Goal: Task Accomplishment & Management: Complete application form

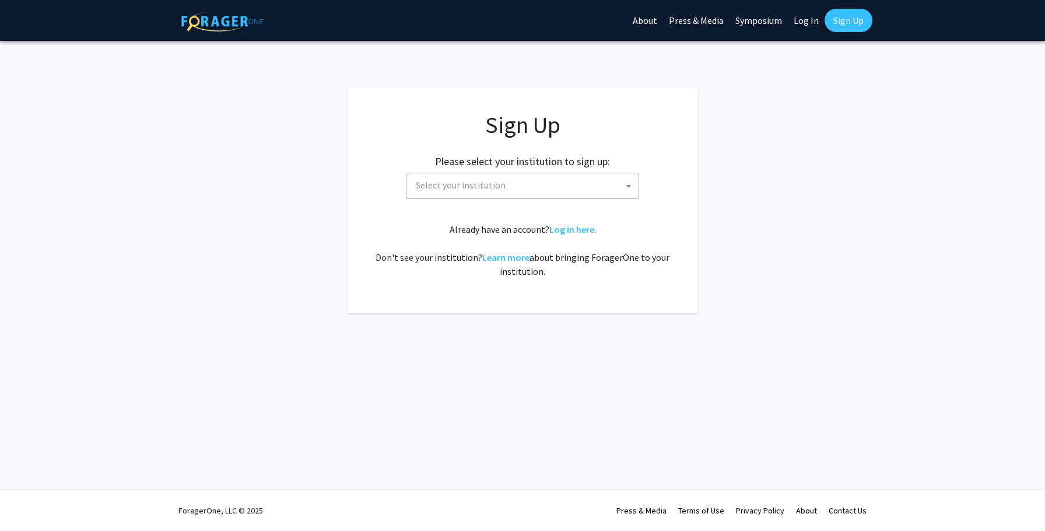
click at [466, 188] on span "Select your institution" at bounding box center [461, 185] width 90 height 12
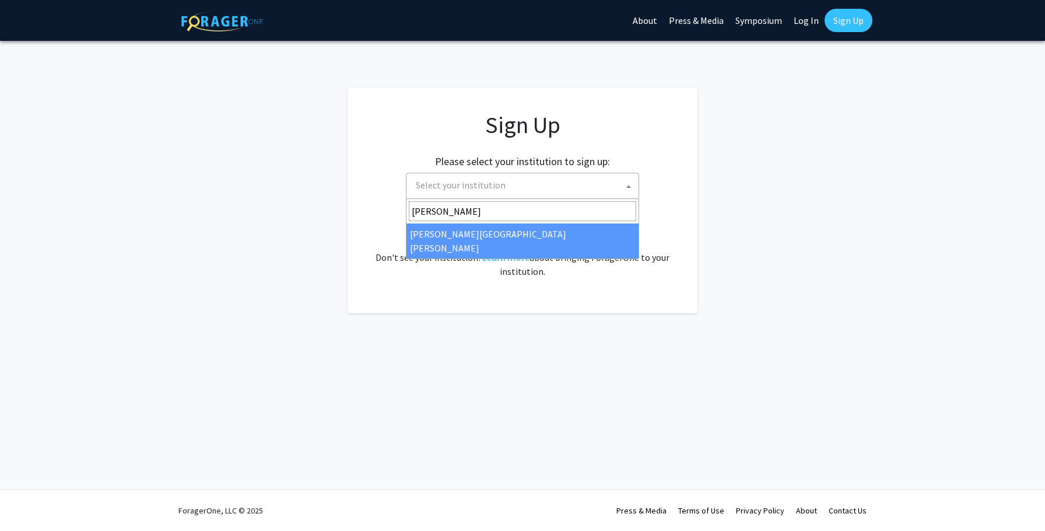
type input "[PERSON_NAME]"
select select "1"
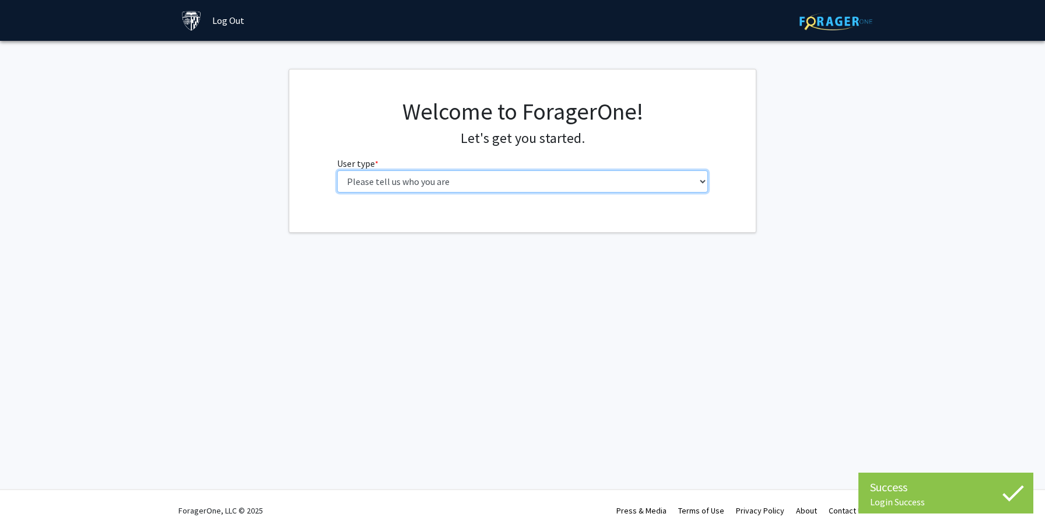
click at [477, 183] on select "Please tell us who you are Undergraduate Student Master's Student Doctoral Cand…" at bounding box center [523, 181] width 372 height 22
select select "2: masters"
click at [337, 170] on select "Please tell us who you are Undergraduate Student Master's Student Doctoral Cand…" at bounding box center [523, 181] width 372 height 22
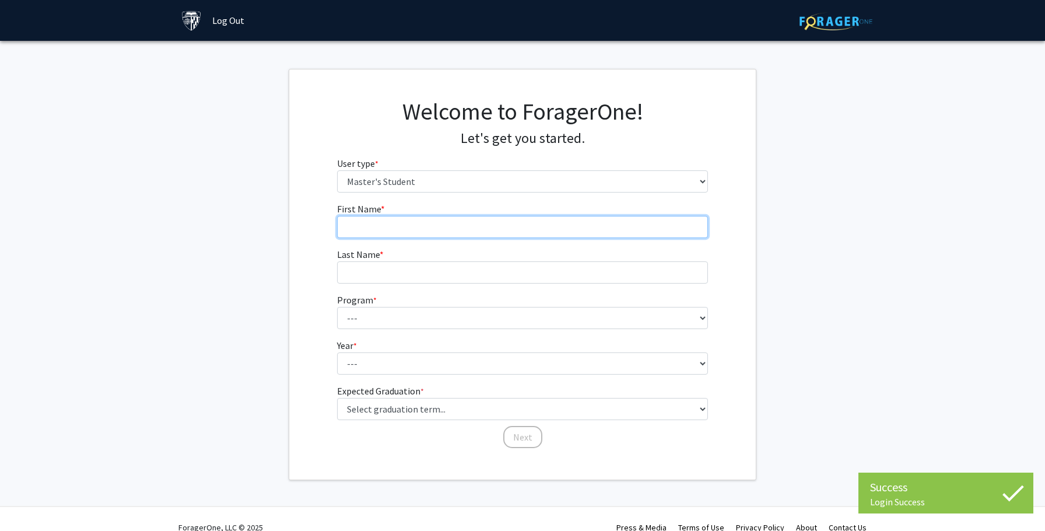
click at [449, 225] on input "First Name * required" at bounding box center [523, 227] width 372 height 22
type input "Sooyoung"
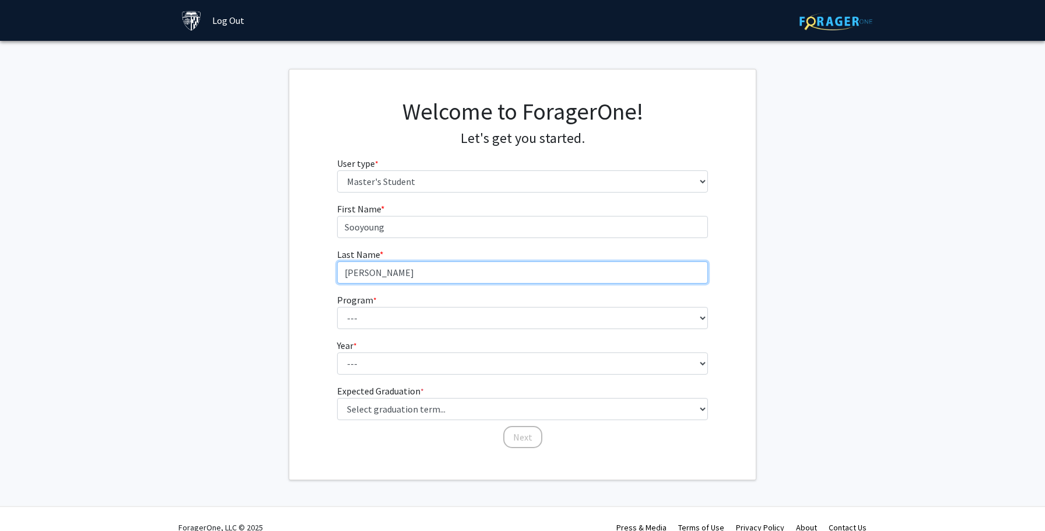
type input "Kang"
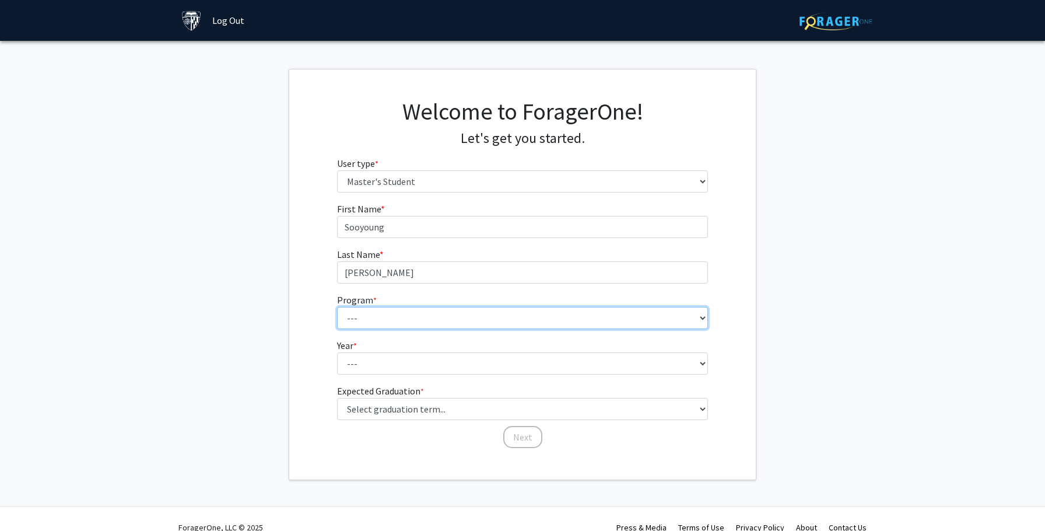
click at [446, 324] on select "--- Anatomy Education Applied and Computational Mathematics Applied Biomedical …" at bounding box center [523, 318] width 372 height 22
select select "98: 83"
click at [337, 307] on select "--- Anatomy Education Applied and Computational Mathematics Applied Biomedical …" at bounding box center [523, 318] width 372 height 22
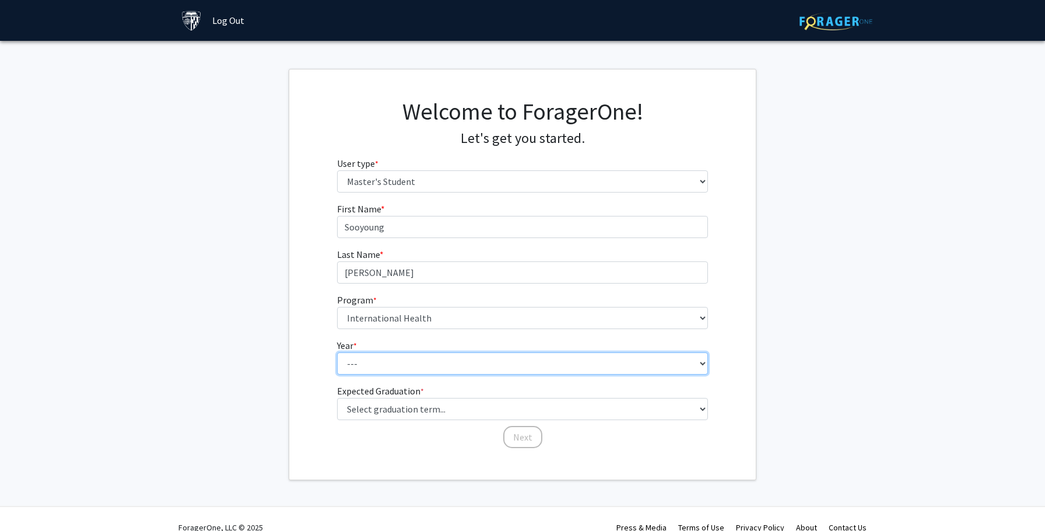
click at [418, 369] on select "--- First Year Second Year" at bounding box center [523, 363] width 372 height 22
select select "1: first_year"
click at [337, 352] on select "--- First Year Second Year" at bounding box center [523, 363] width 372 height 22
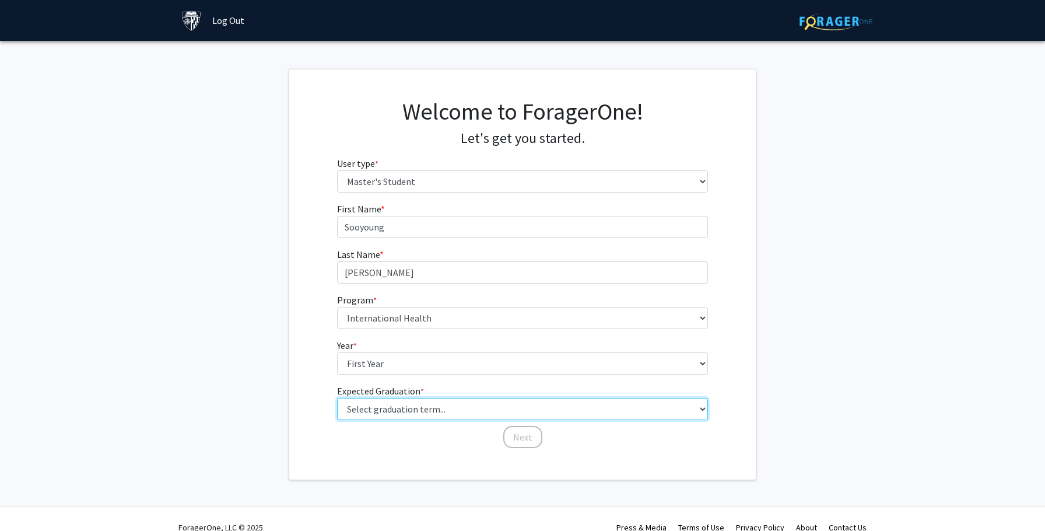
click at [407, 416] on select "Select graduation term... Spring 2025 Summer 2025 Fall 2025 Winter 2025 Spring …" at bounding box center [523, 409] width 372 height 22
select select "8: winter_2026"
click at [337, 398] on select "Select graduation term... Spring 2025 Summer 2025 Fall 2025 Winter 2025 Spring …" at bounding box center [523, 409] width 372 height 22
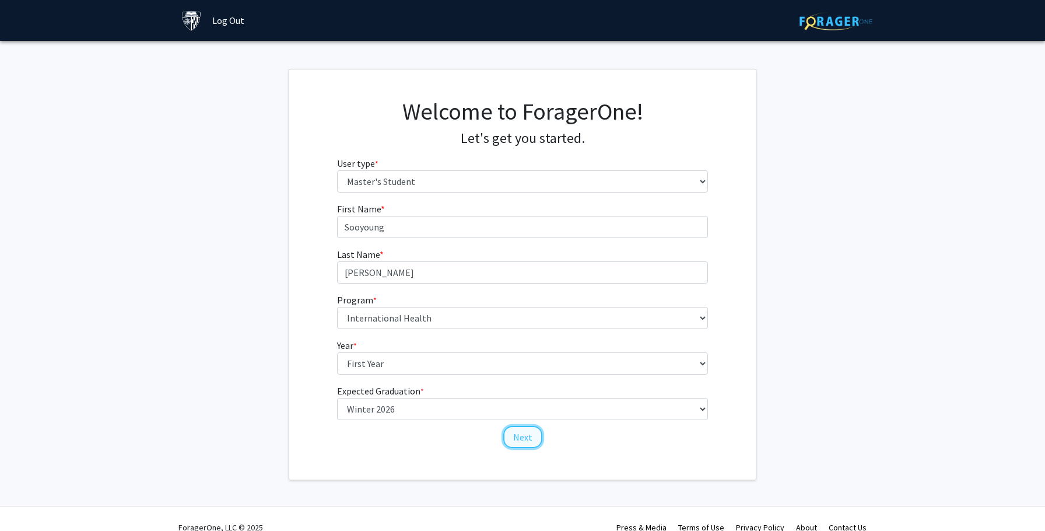
click at [527, 436] on button "Next" at bounding box center [522, 437] width 39 height 22
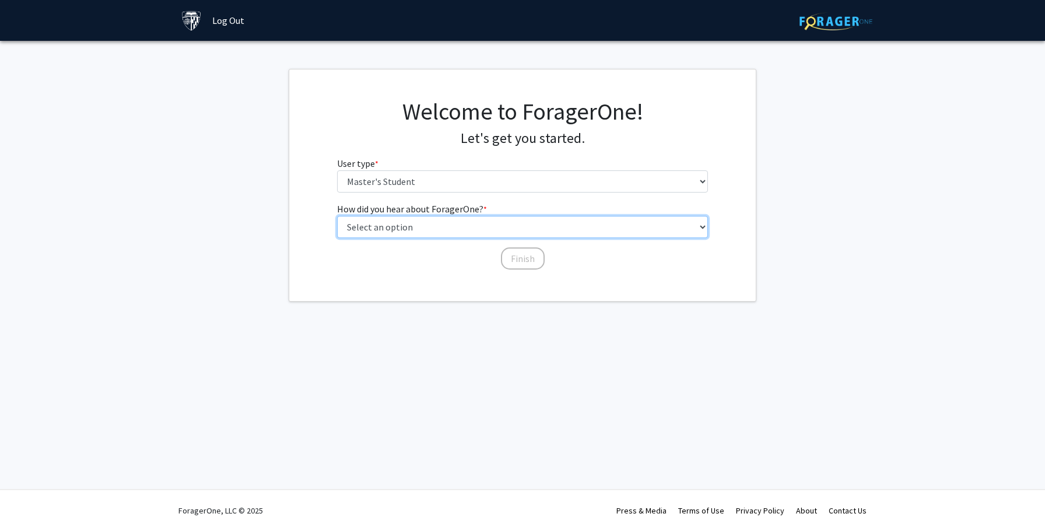
click at [457, 227] on select "Select an option Peer/student recommendation Faculty/staff recommendation Unive…" at bounding box center [523, 227] width 372 height 22
select select "3: university_website"
click at [337, 216] on select "Select an option Peer/student recommendation Faculty/staff recommendation Unive…" at bounding box center [523, 227] width 372 height 22
click at [521, 262] on button "Finish" at bounding box center [523, 258] width 44 height 22
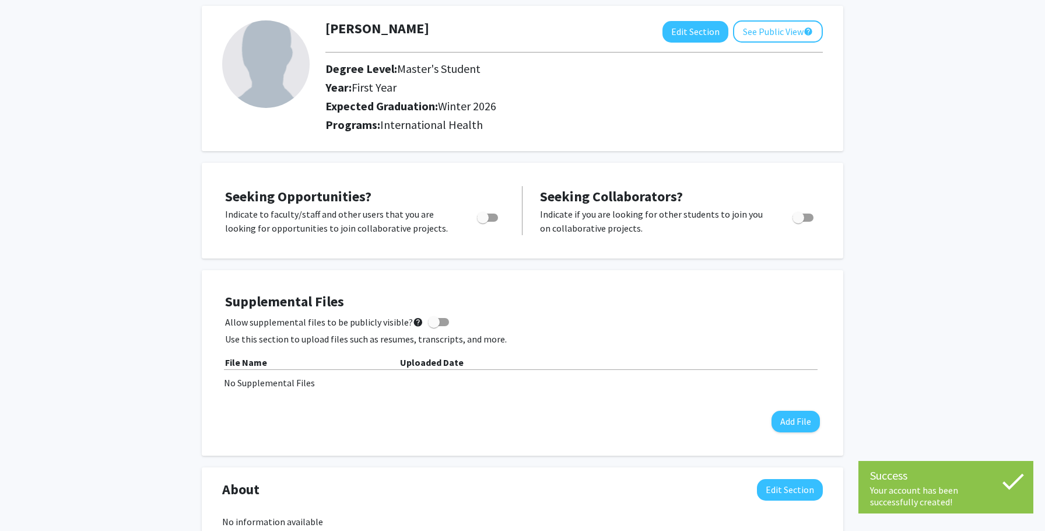
scroll to position [59, 0]
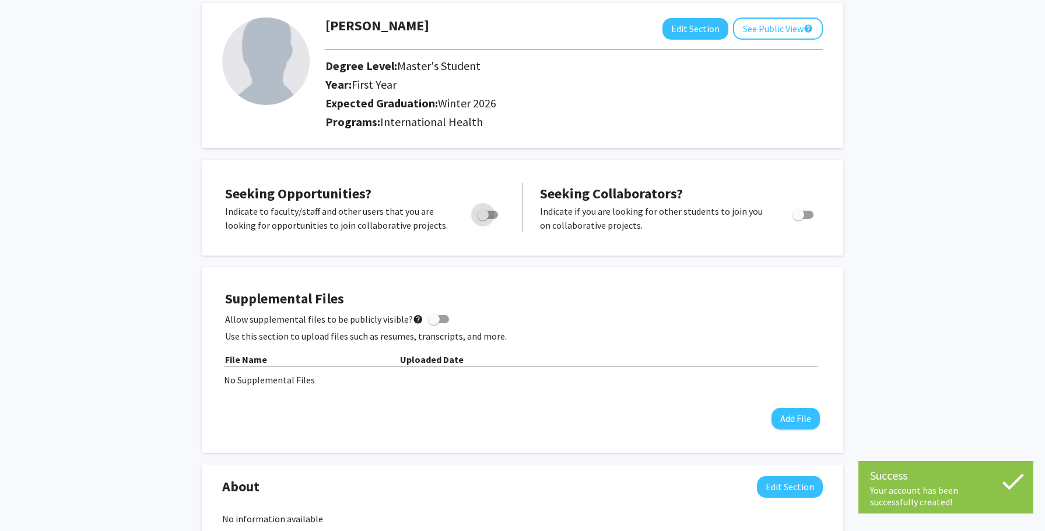
click at [495, 217] on span "Toggle" at bounding box center [487, 215] width 21 height 8
click at [483, 219] on input "Are you actively seeking opportunities?" at bounding box center [482, 219] width 1 height 1
checkbox input "true"
click at [120, 309] on div "Sooyoung Kang Edit Section See Public View help Degree Level: Master's Student …" at bounding box center [522, 491] width 1045 height 1017
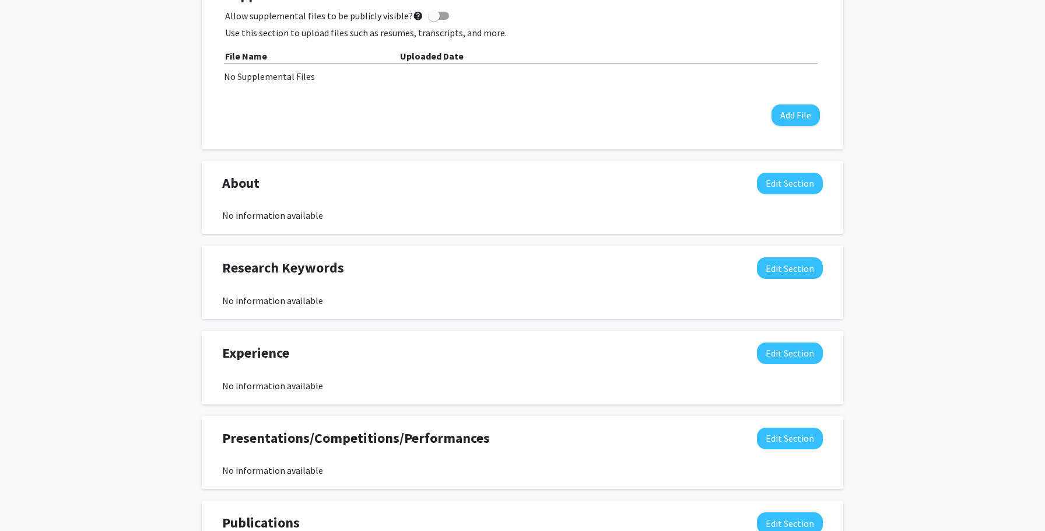
scroll to position [0, 0]
